Goal: Information Seeking & Learning: Understand process/instructions

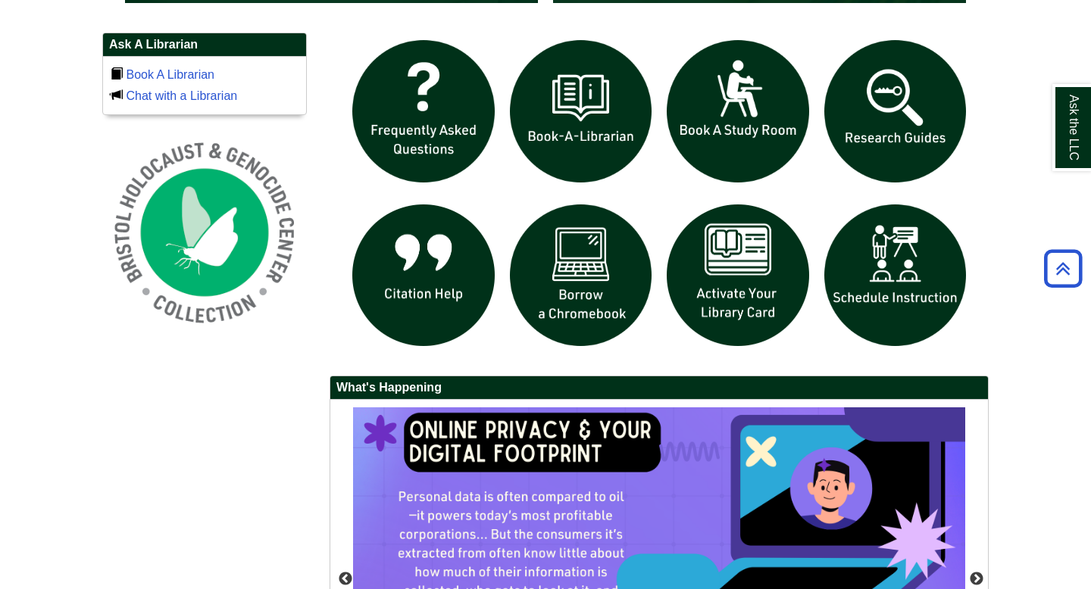
scroll to position [1020, 0]
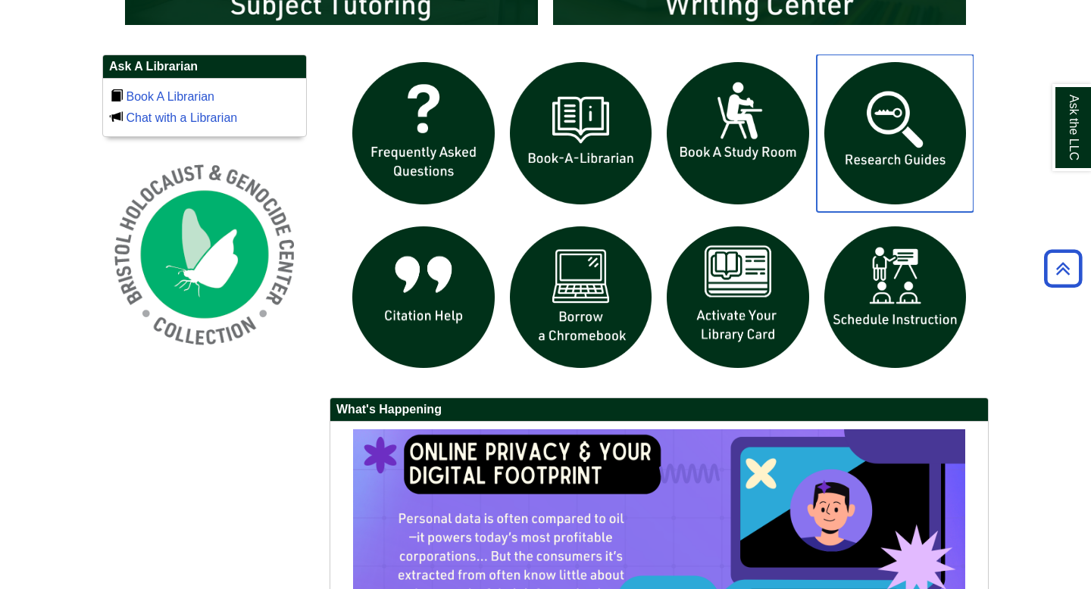
click at [894, 158] on img "slideshow" at bounding box center [895, 134] width 158 height 158
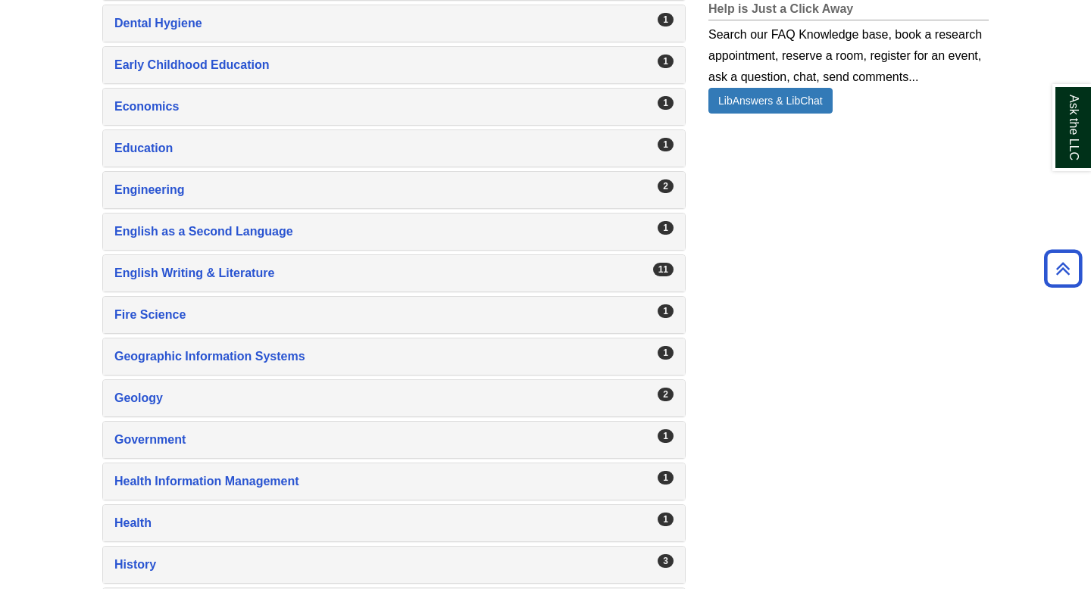
scroll to position [1051, 0]
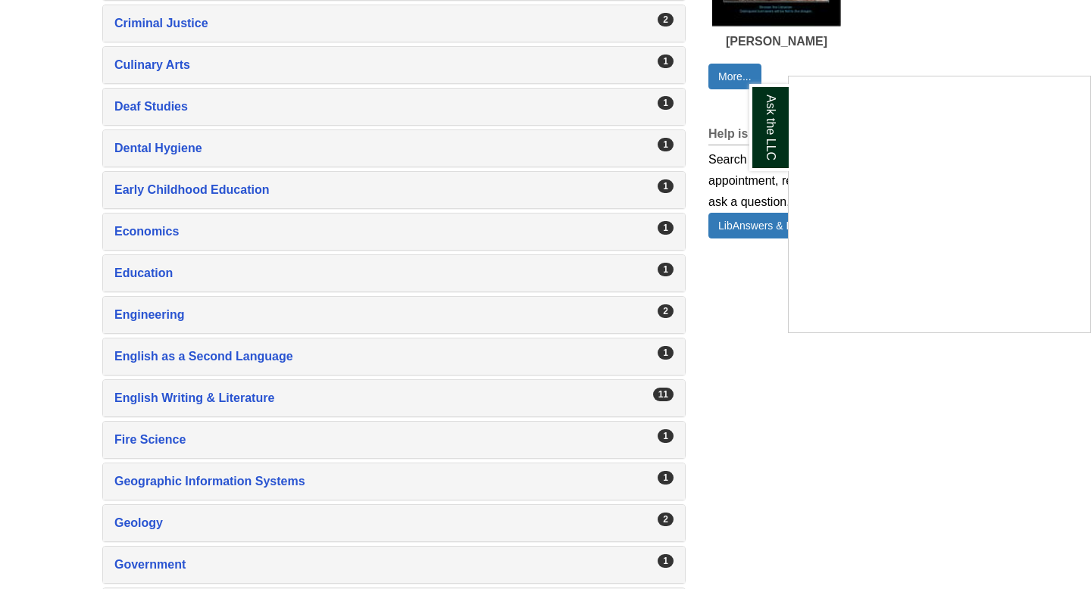
click at [718, 81] on div "Ask the LLC" at bounding box center [545, 294] width 1091 height 589
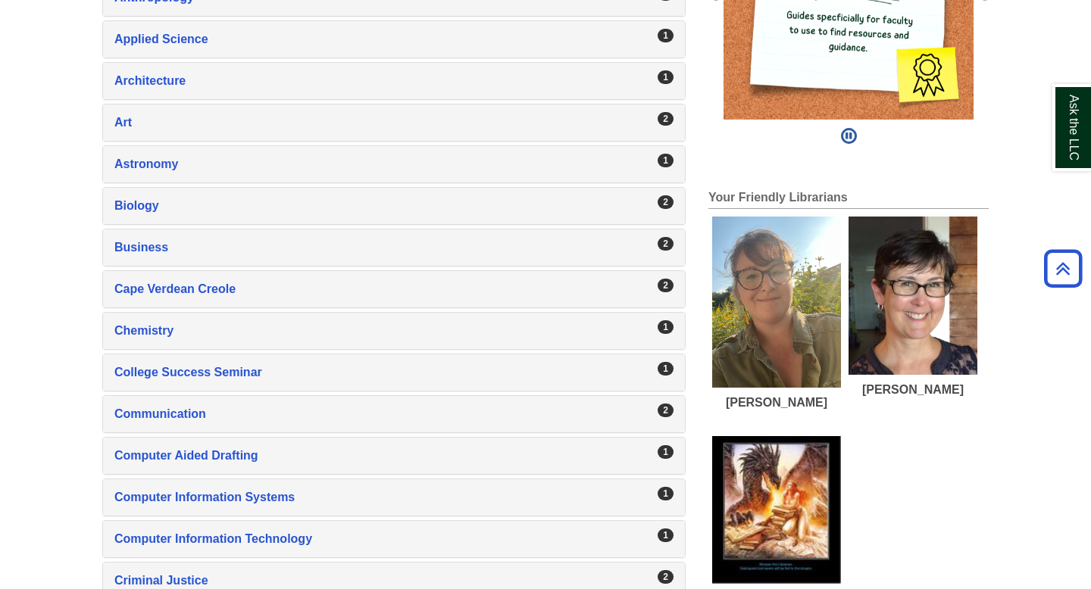
scroll to position [0, 0]
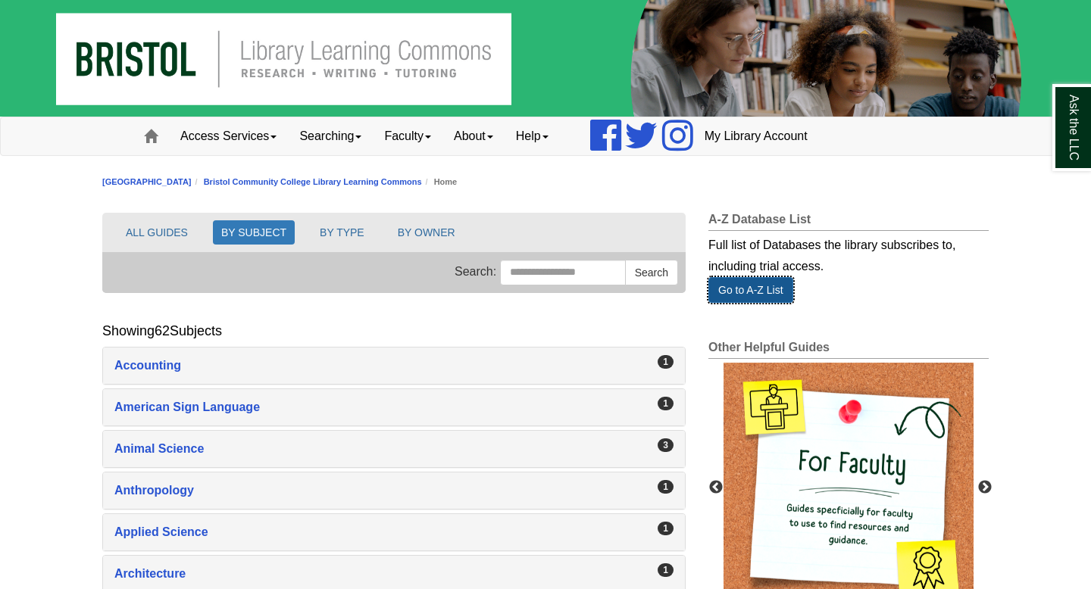
click at [761, 291] on link "Go to A-Z List" at bounding box center [750, 290] width 85 height 26
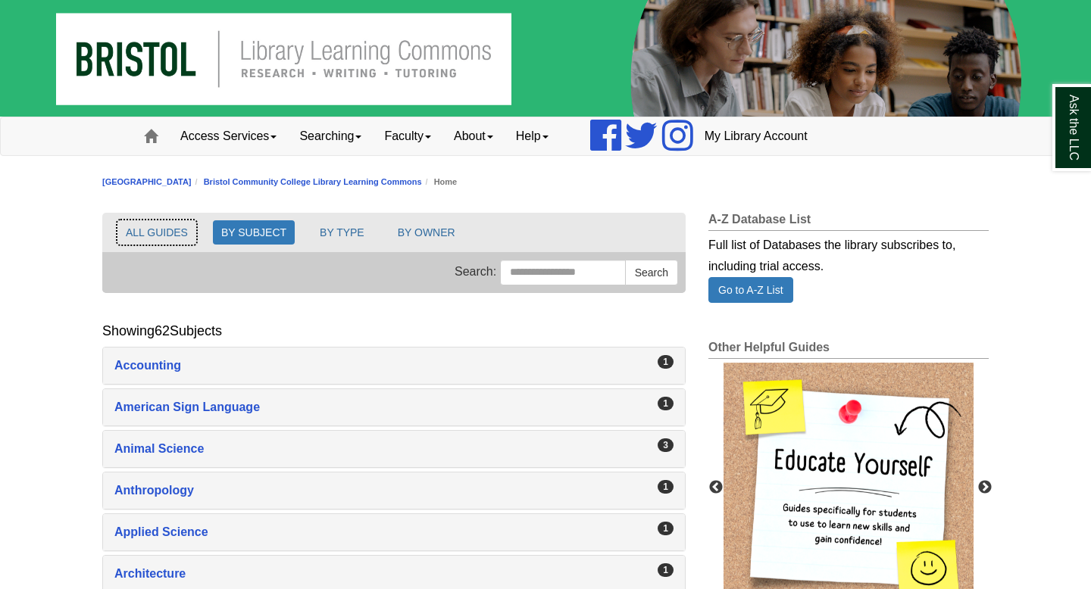
click at [164, 220] on button "ALL GUIDES" at bounding box center [156, 232] width 79 height 24
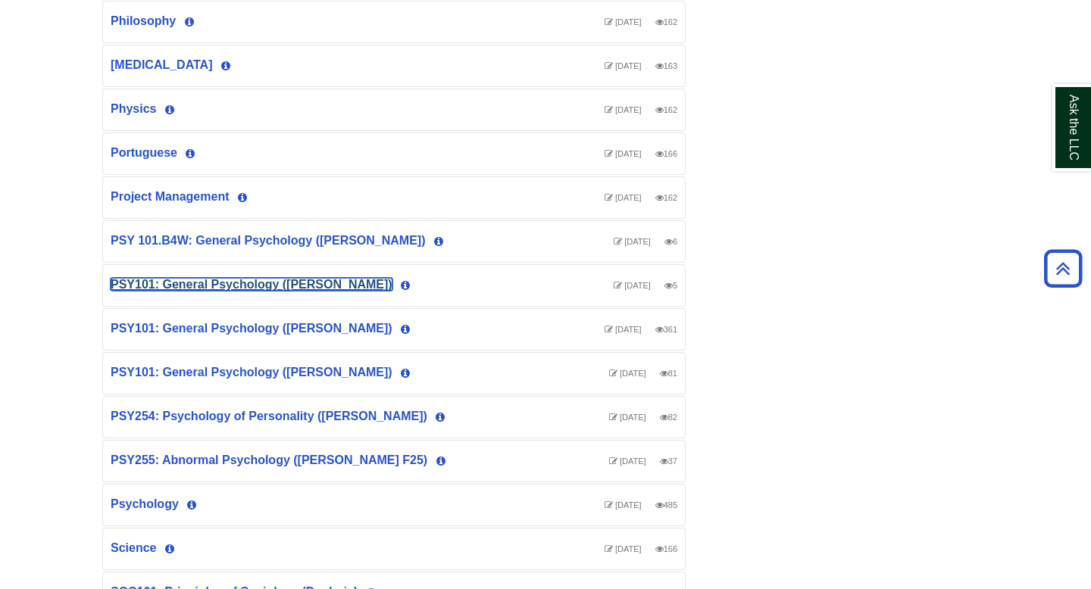
click at [132, 279] on link "PSY101: General Psychology (Clancy)" at bounding box center [252, 284] width 282 height 13
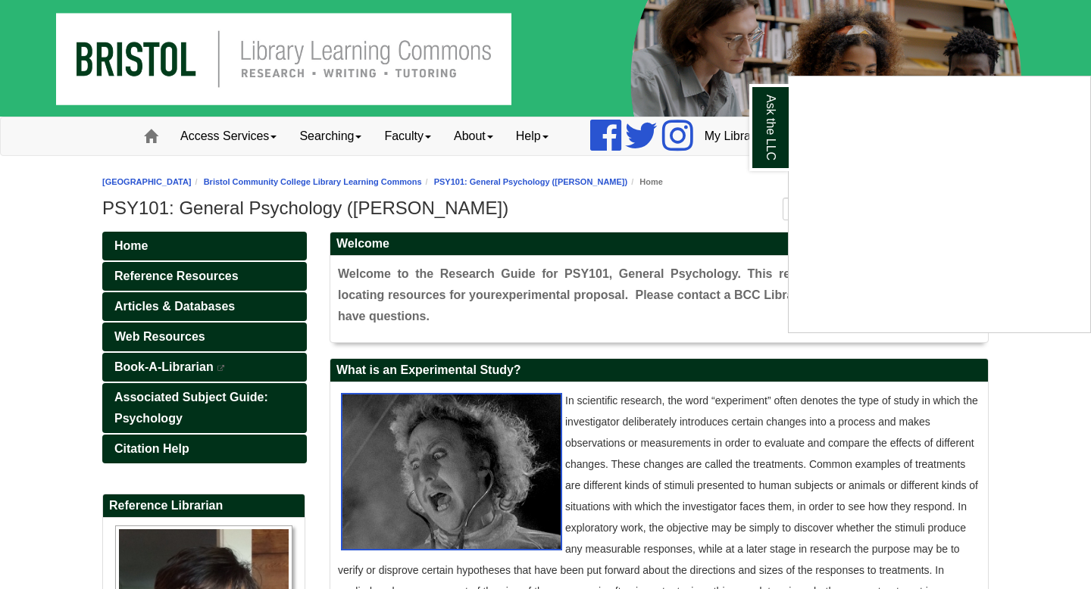
click at [354, 184] on div "Ask the LLC" at bounding box center [545, 294] width 1091 height 589
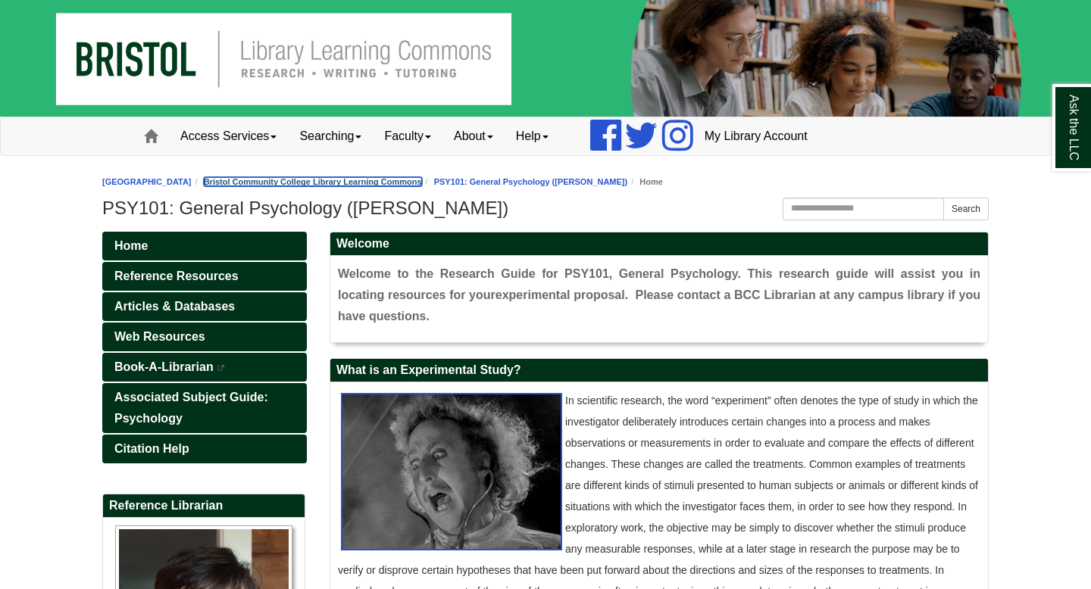
click at [354, 184] on link "Bristol Community College Library Learning Commons" at bounding box center [313, 181] width 218 height 9
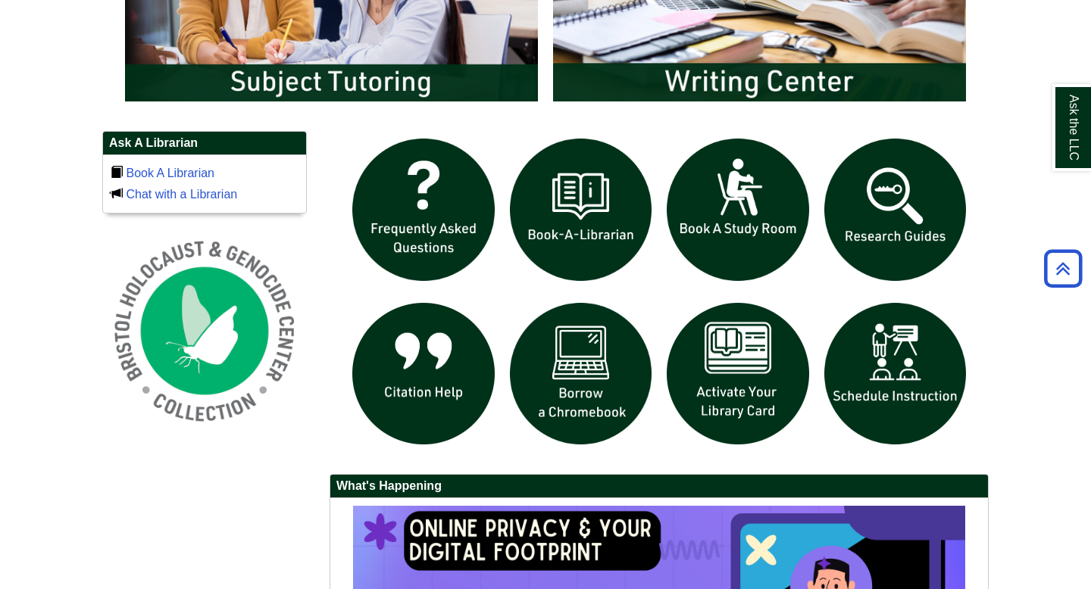
scroll to position [1054, 0]
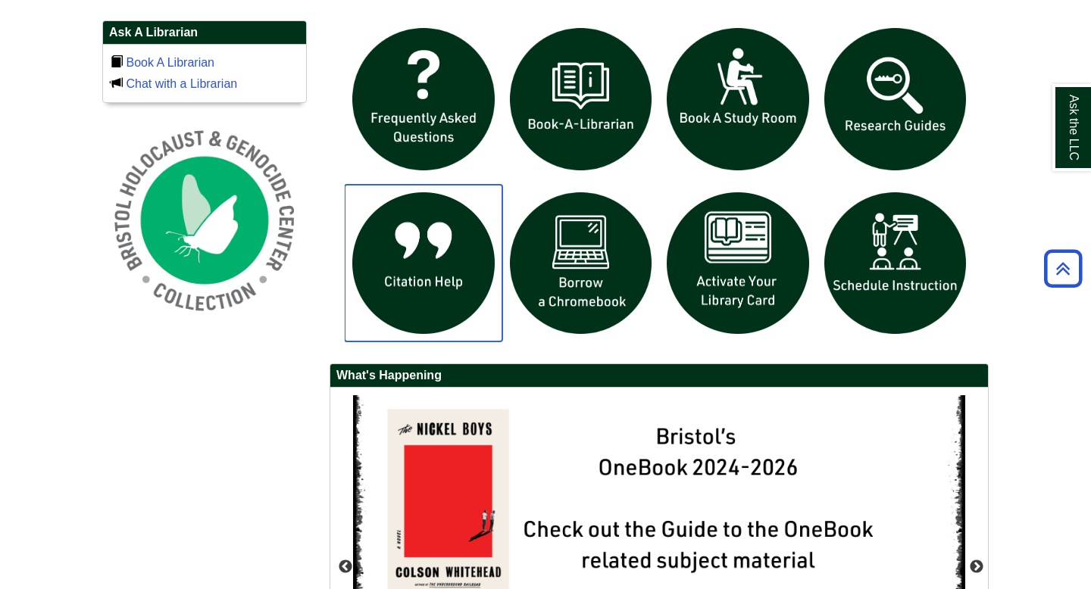
click at [402, 295] on img "slideshow" at bounding box center [424, 264] width 158 height 158
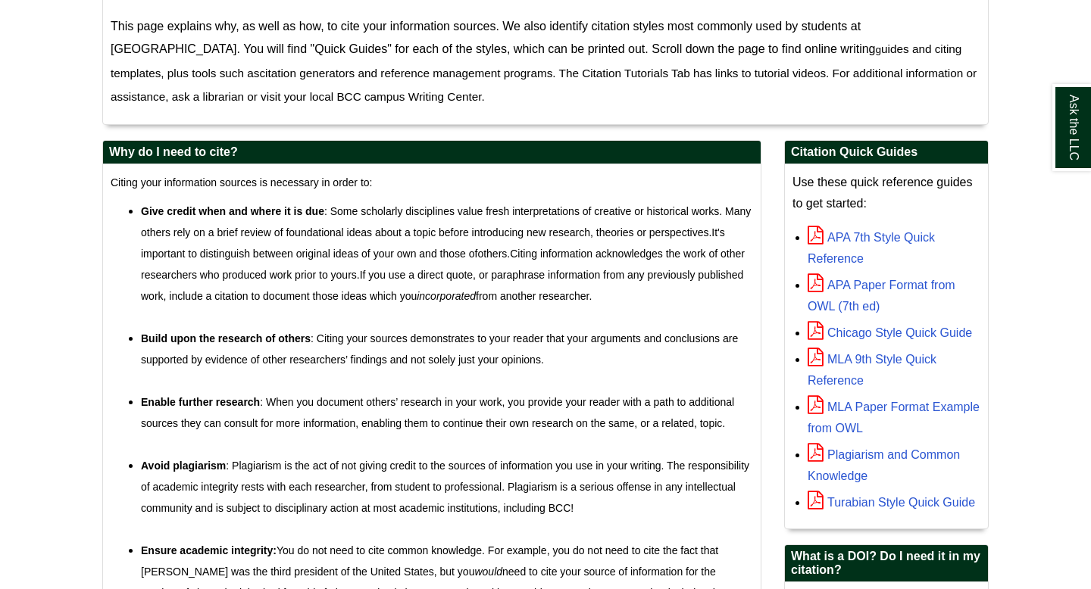
scroll to position [338, 0]
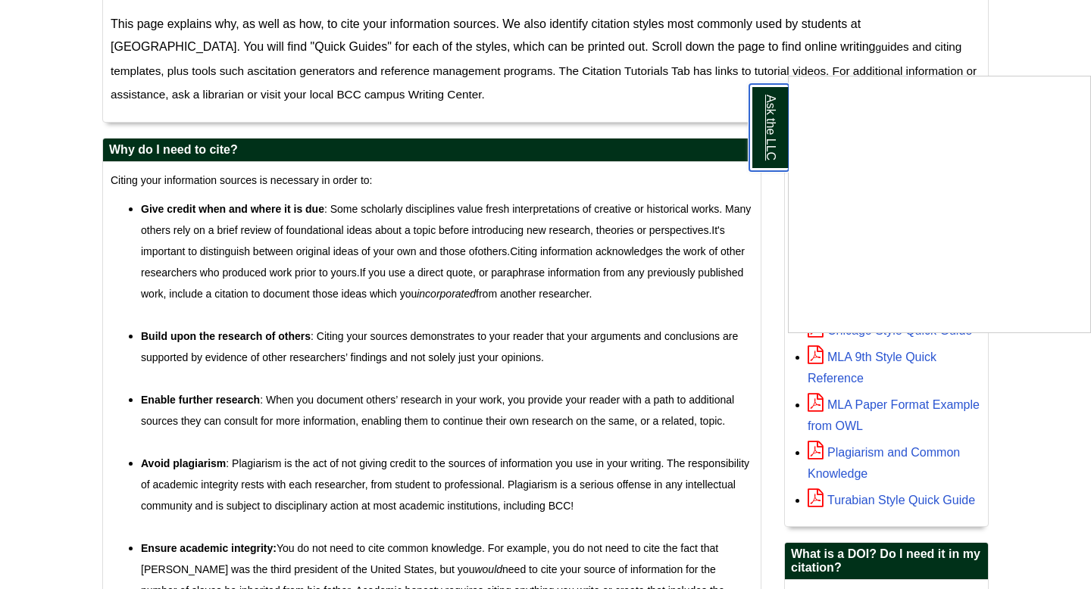
click at [758, 123] on link "Ask the LLC" at bounding box center [768, 127] width 39 height 87
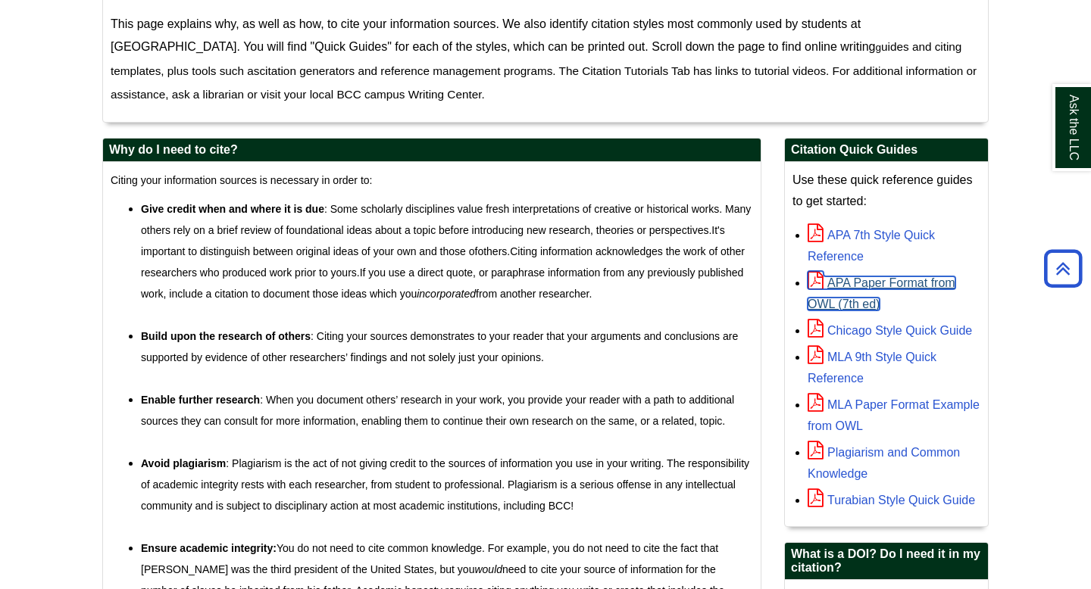
click at [845, 280] on link "APA Paper Format from OWL (7th ed)" at bounding box center [881, 293] width 148 height 34
click at [738, 351] on li "Build upon the research of others : Citing your sources demonstrates to your re…" at bounding box center [447, 358] width 612 height 64
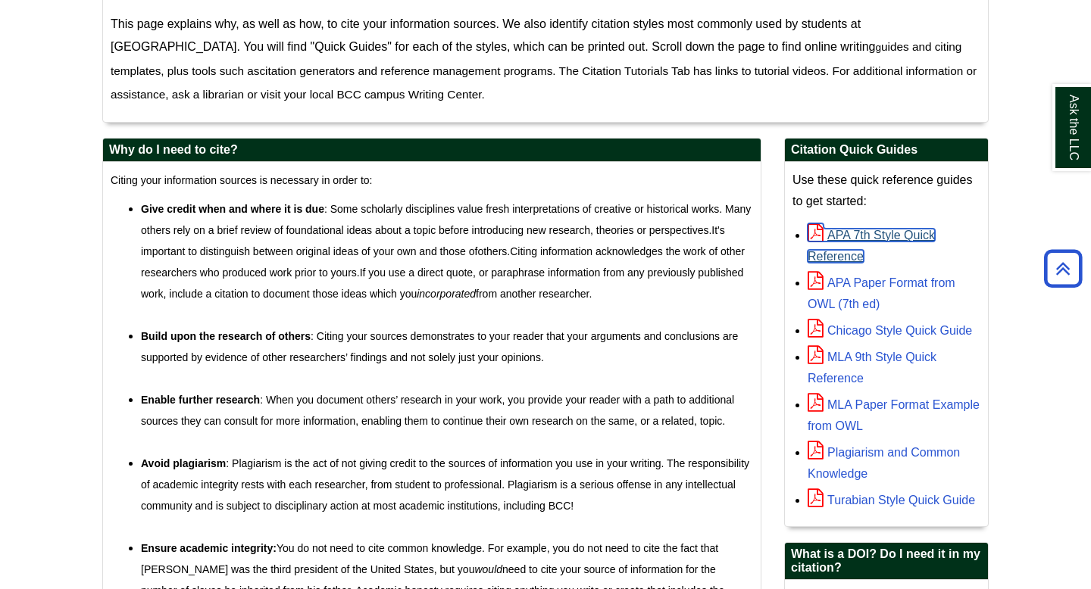
click at [852, 235] on link "APA 7th Style Quick Reference" at bounding box center [870, 246] width 127 height 34
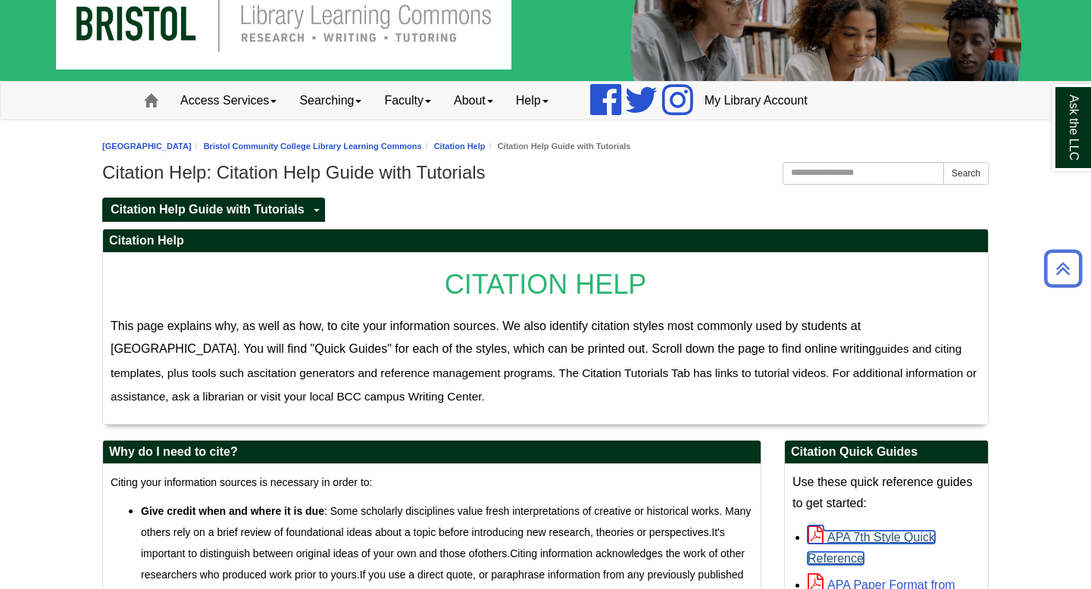
scroll to position [0, 0]
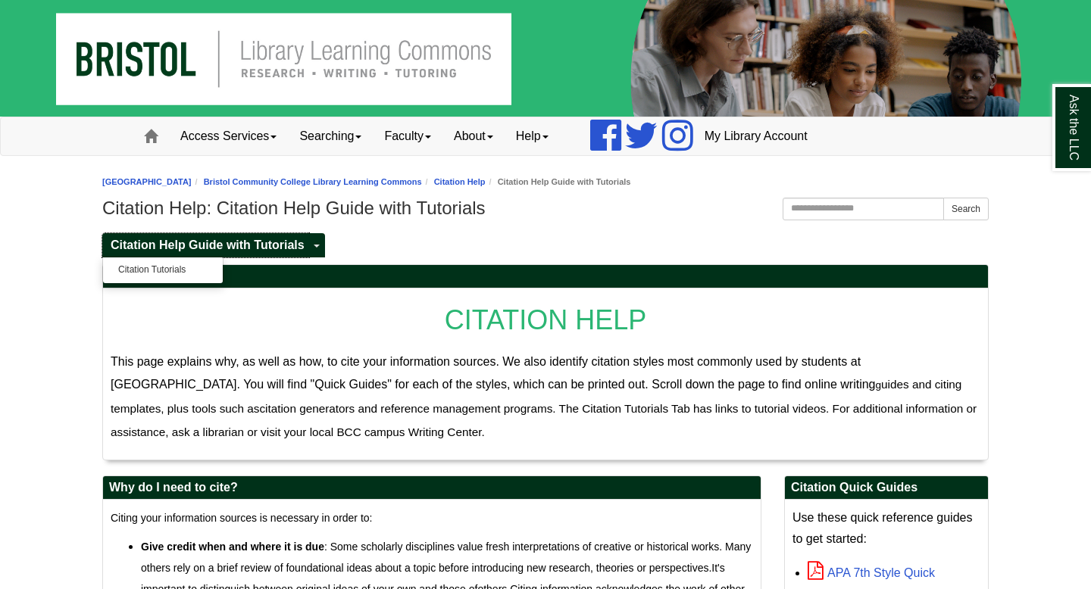
click at [137, 242] on span "Citation Help Guide with Tutorials" at bounding box center [208, 245] width 194 height 13
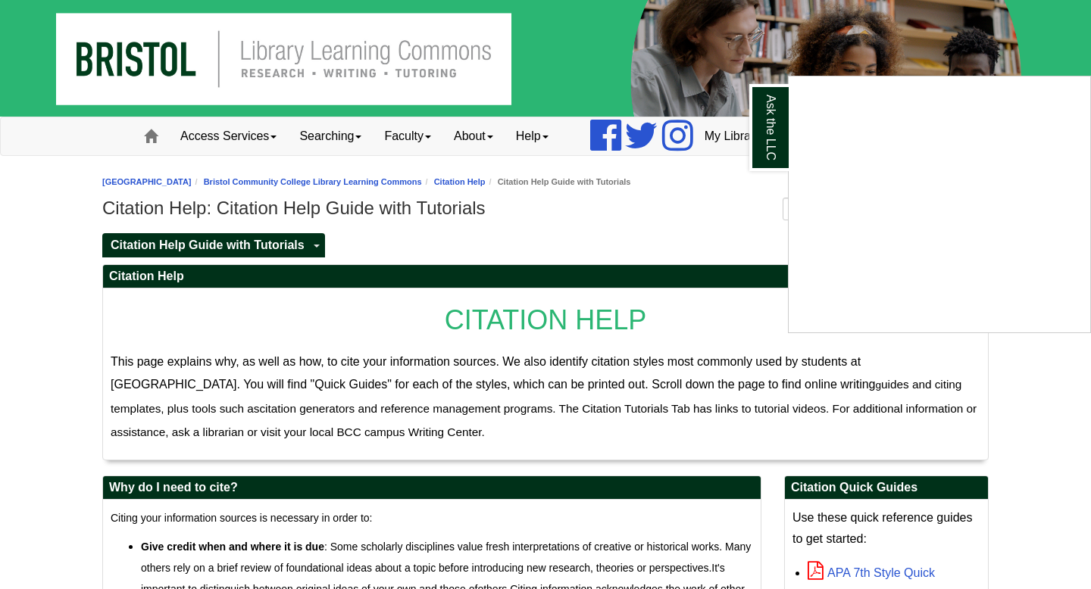
click at [42, 173] on div "Ask the LLC" at bounding box center [545, 294] width 1091 height 589
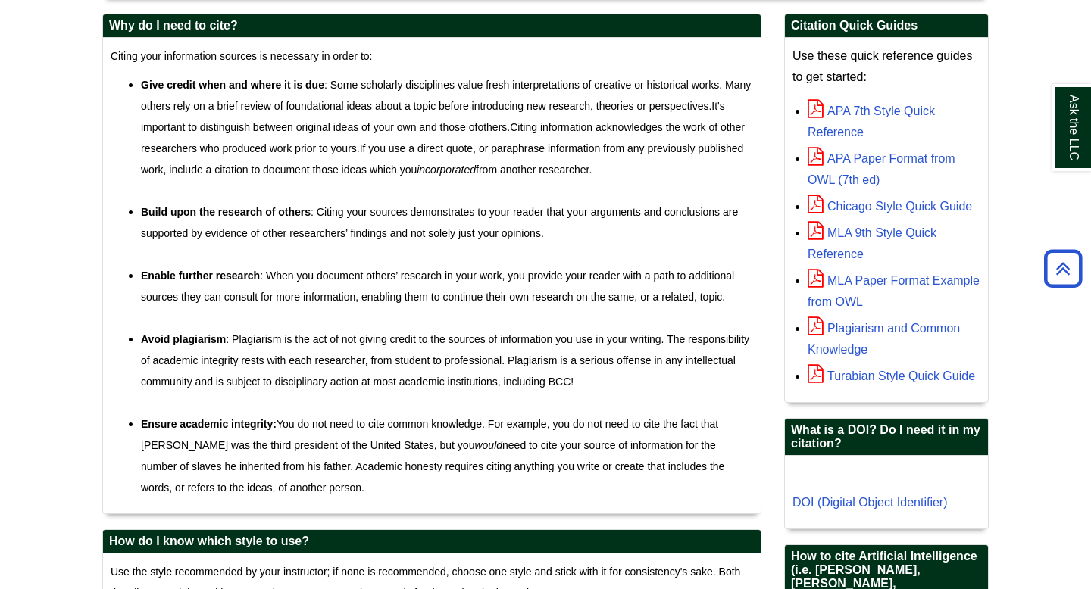
scroll to position [463, 0]
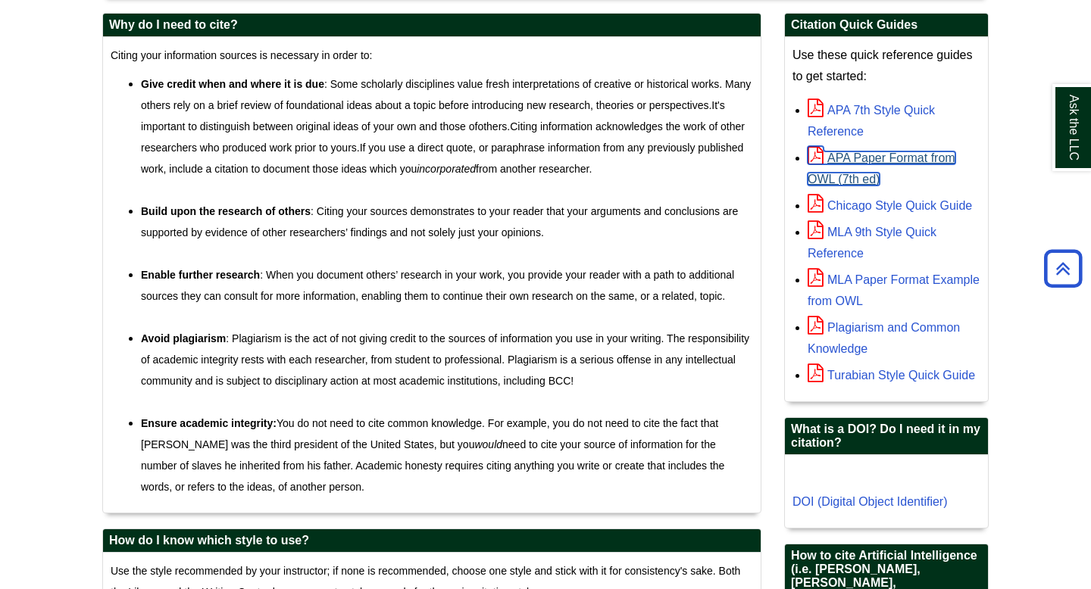
click at [844, 158] on link "APA Paper Format from OWL (7th ed)" at bounding box center [881, 168] width 148 height 34
